Goal: Navigation & Orientation: Find specific page/section

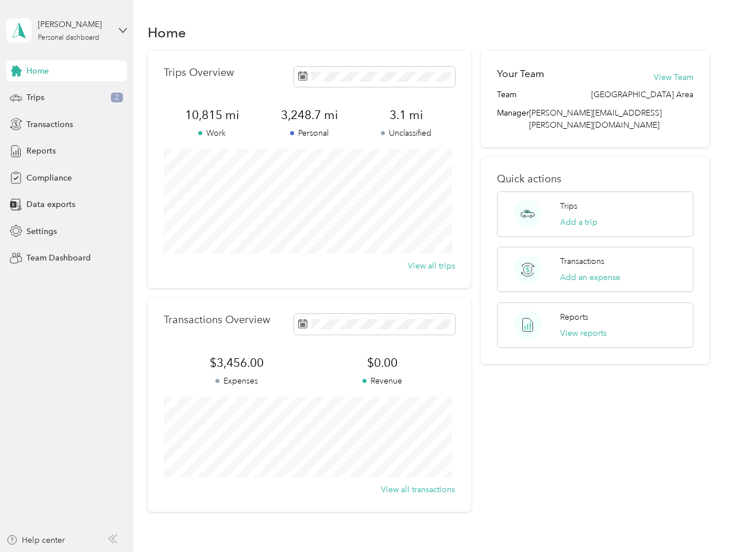
click at [364, 276] on div "Trips Overview 10,815 mi Work 3,248.7 mi Personal 3.1 mi Unclassified View all …" at bounding box center [310, 169] width 324 height 237
click at [67, 30] on div "[PERSON_NAME]" at bounding box center [74, 24] width 72 height 12
click at [67, 71] on div "You’re signed in as [PERSON_NAME][EMAIL_ADDRESS][PERSON_NAME][DOMAIN_NAME] Team…" at bounding box center [192, 100] width 372 height 117
click at [16, 71] on div "You’re signed in as [PERSON_NAME][EMAIL_ADDRESS][PERSON_NAME][DOMAIN_NAME] Team…" at bounding box center [192, 100] width 372 height 117
click at [67, 98] on div "Trips 2" at bounding box center [66, 97] width 121 height 21
